Goal: Navigation & Orientation: Go to known website

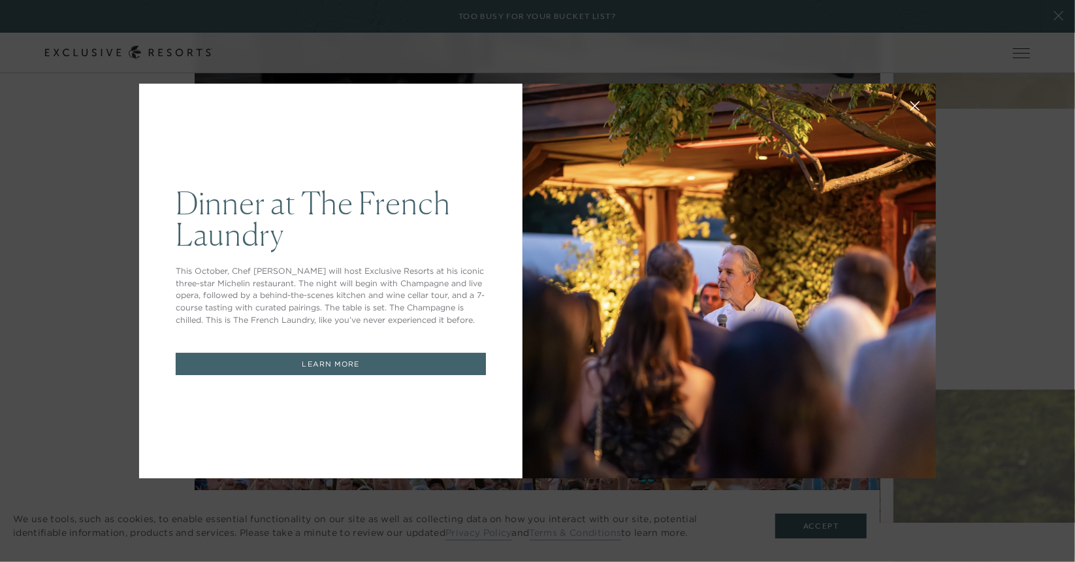
click at [912, 100] on button at bounding box center [914, 104] width 31 height 31
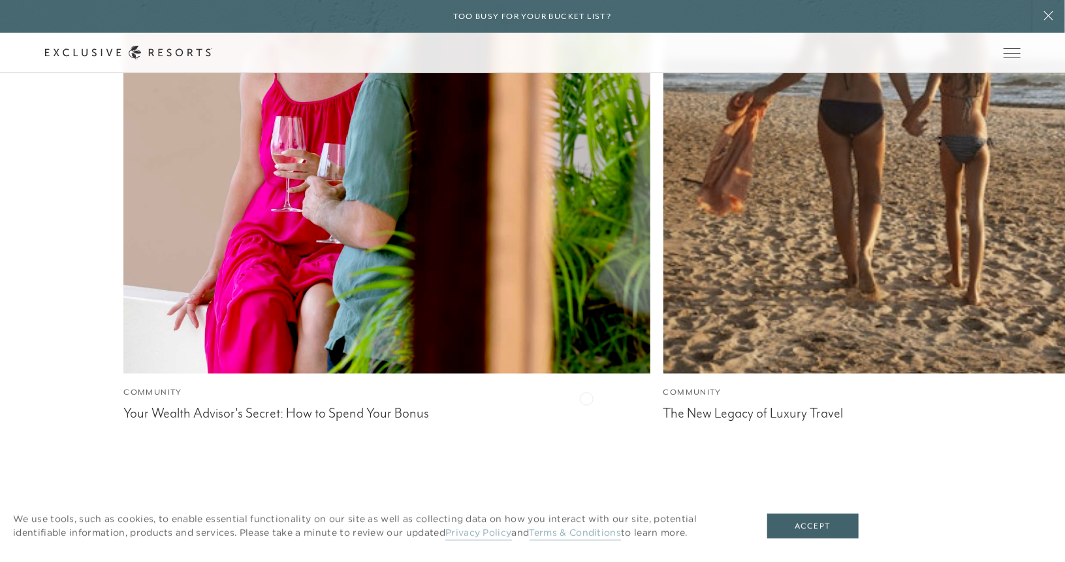
scroll to position [13592, 0]
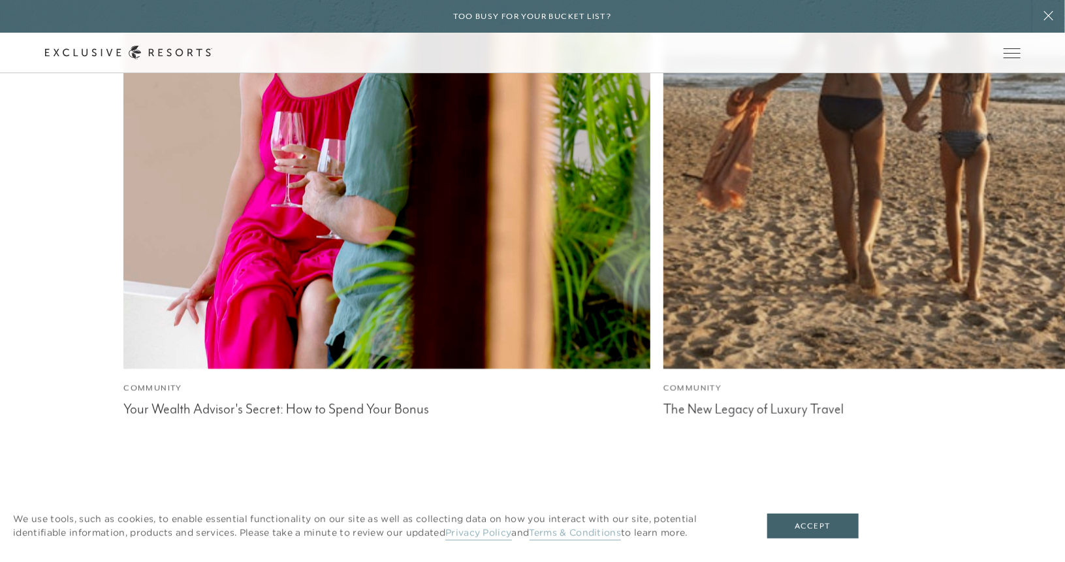
click at [624, 361] on nav "Community Your Wealth Advisor's Secret: How to Spend Your Bonus Community The N…" at bounding box center [594, 218] width 942 height 751
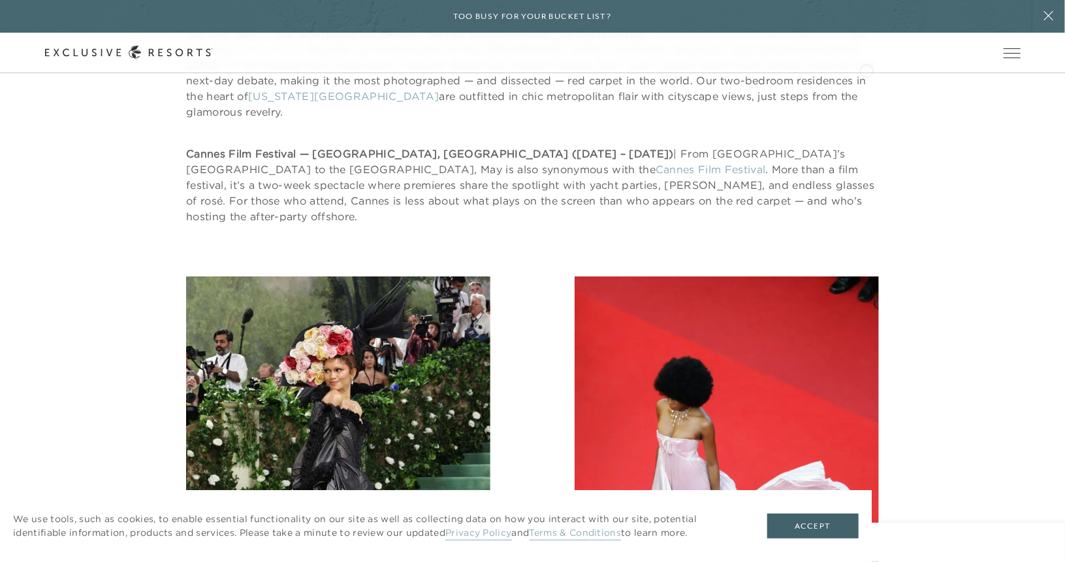
scroll to position [4593, 0]
click at [1017, 50] on span "Open navigation" at bounding box center [1012, 52] width 17 height 9
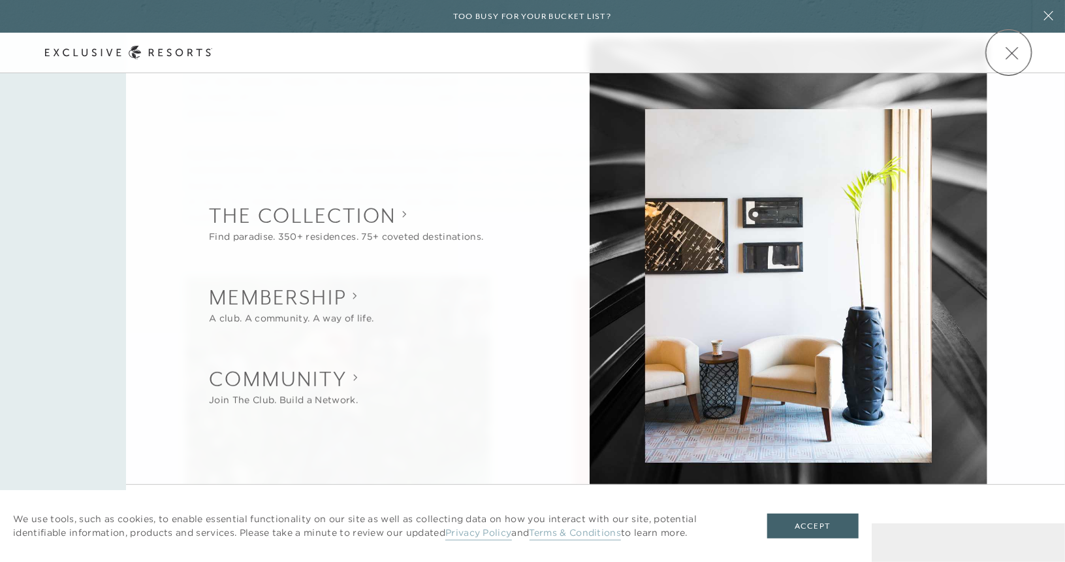
click at [1009, 52] on span "Open navigation" at bounding box center [1012, 52] width 17 height 9
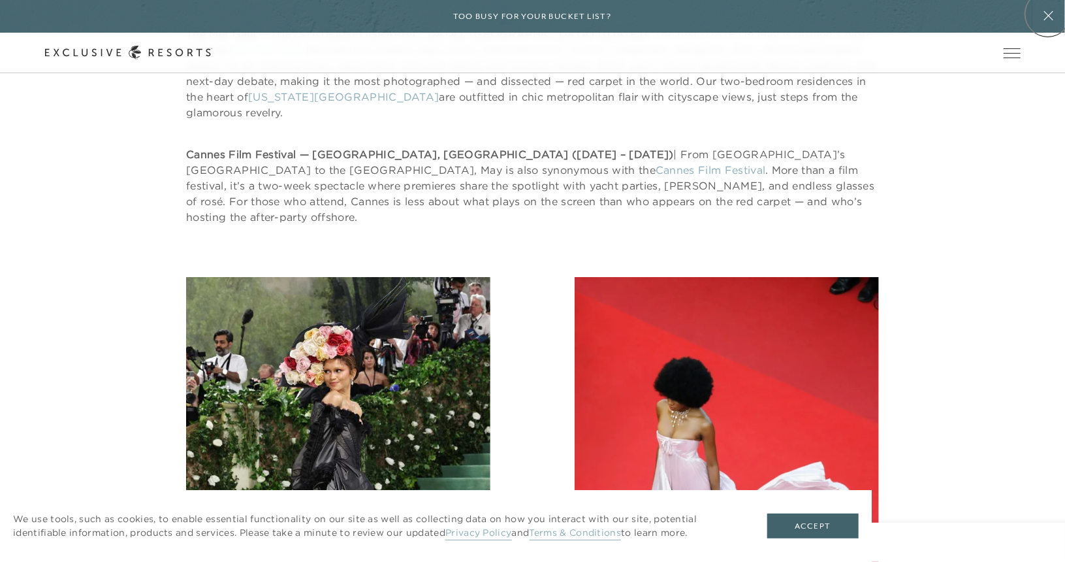
click at [1048, 14] on icon at bounding box center [1049, 15] width 25 height 10
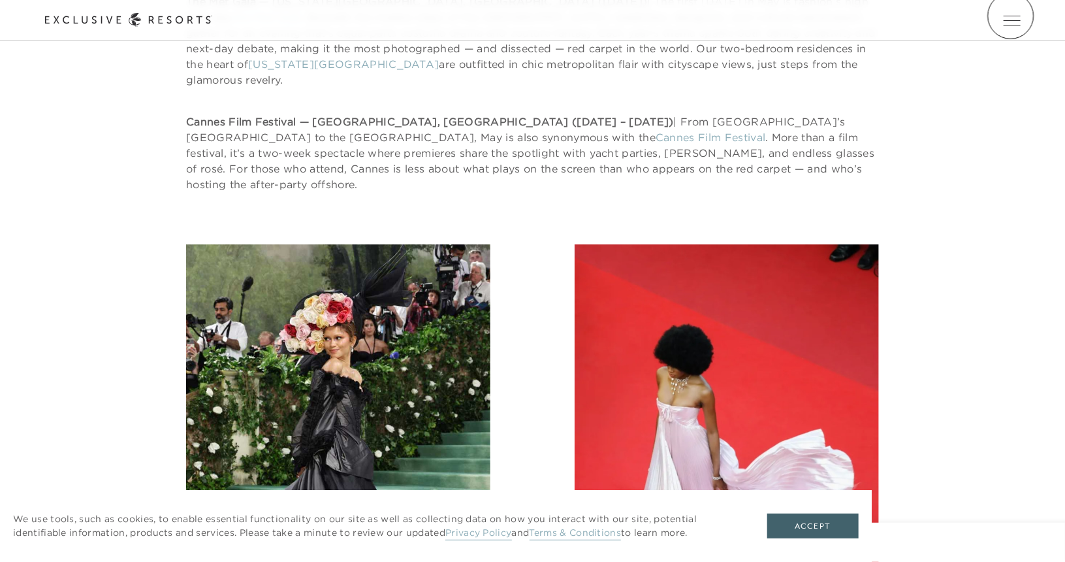
click at [1011, 16] on span "Open navigation" at bounding box center [1012, 20] width 17 height 9
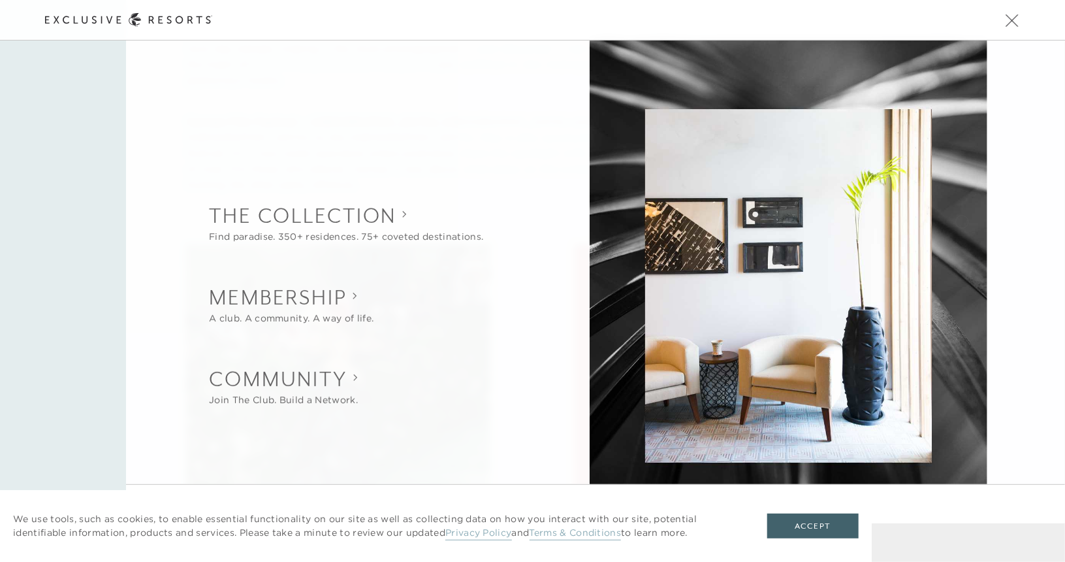
scroll to position [26, 0]
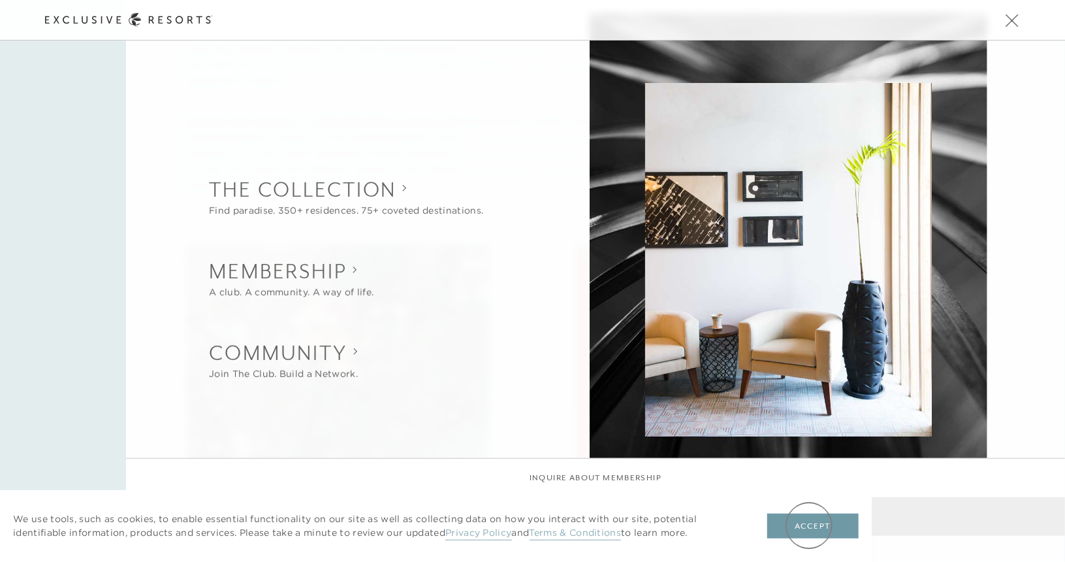
click at [809, 525] on button "Accept" at bounding box center [812, 525] width 91 height 25
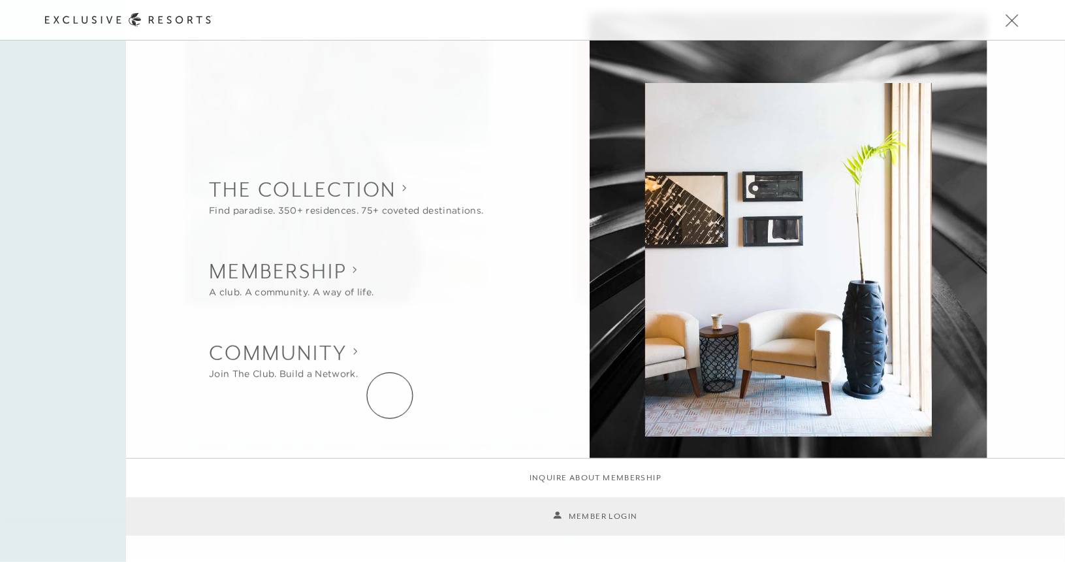
scroll to position [0, 0]
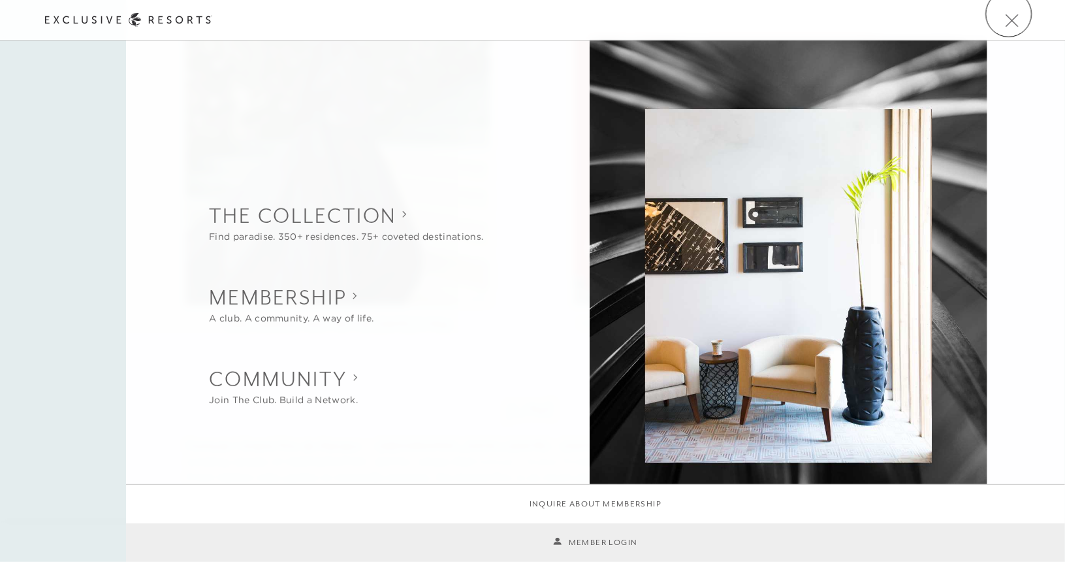
click at [1009, 16] on button "Open navigation" at bounding box center [1012, 20] width 17 height 9
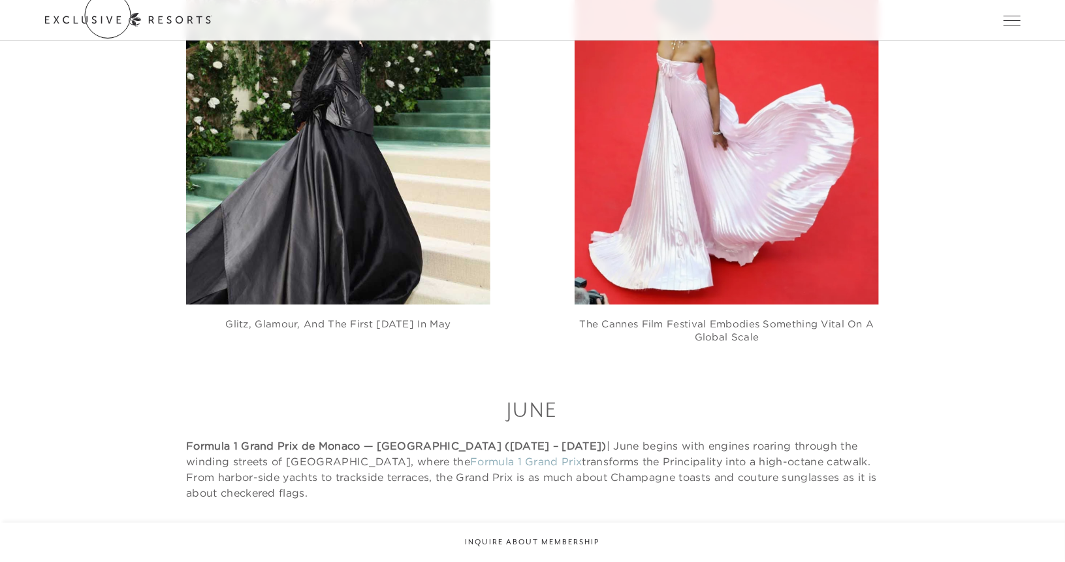
click at [108, 15] on icon at bounding box center [128, 20] width 167 height 14
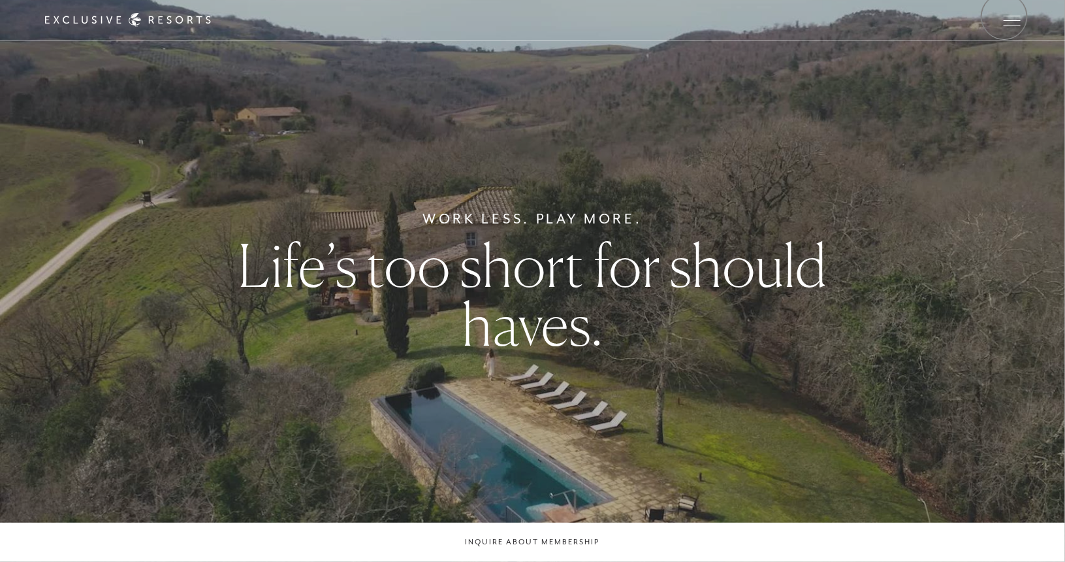
click at [1005, 16] on span "Open navigation" at bounding box center [1012, 20] width 17 height 9
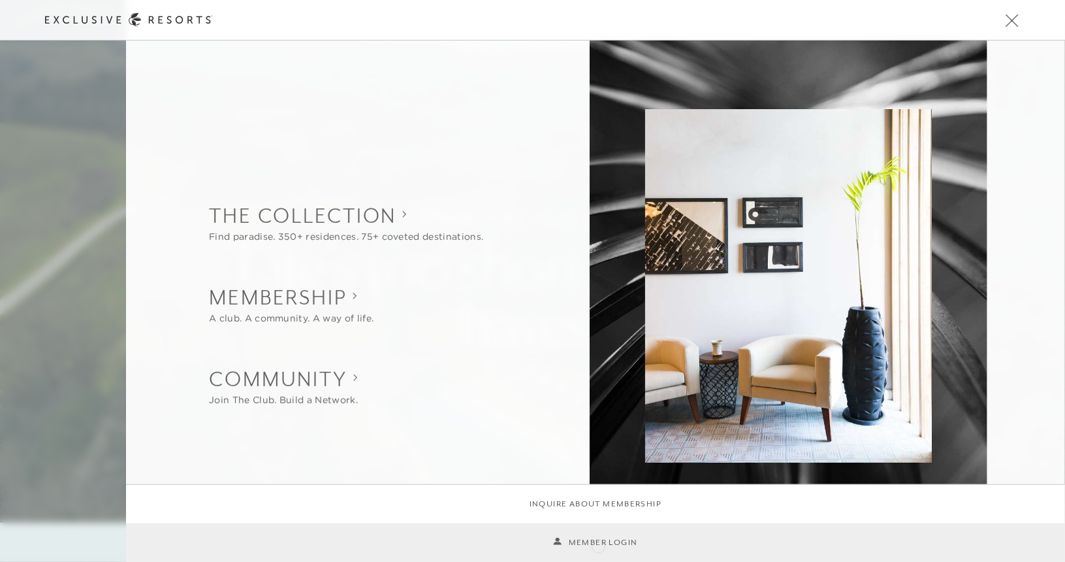
click at [598, 545] on link "Member Login" at bounding box center [595, 542] width 84 height 12
